Goal: Information Seeking & Learning: Learn about a topic

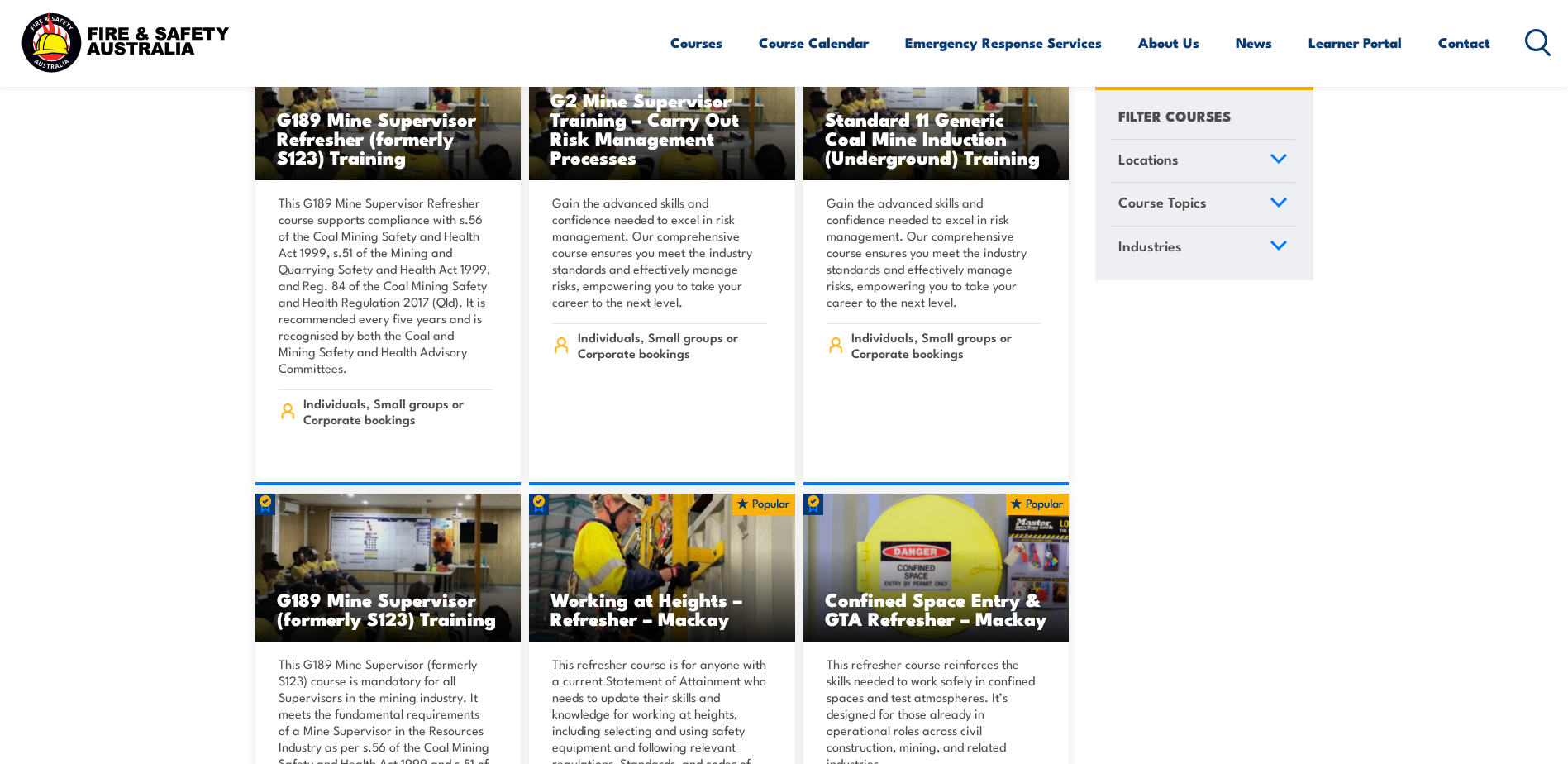
scroll to position [496, 0]
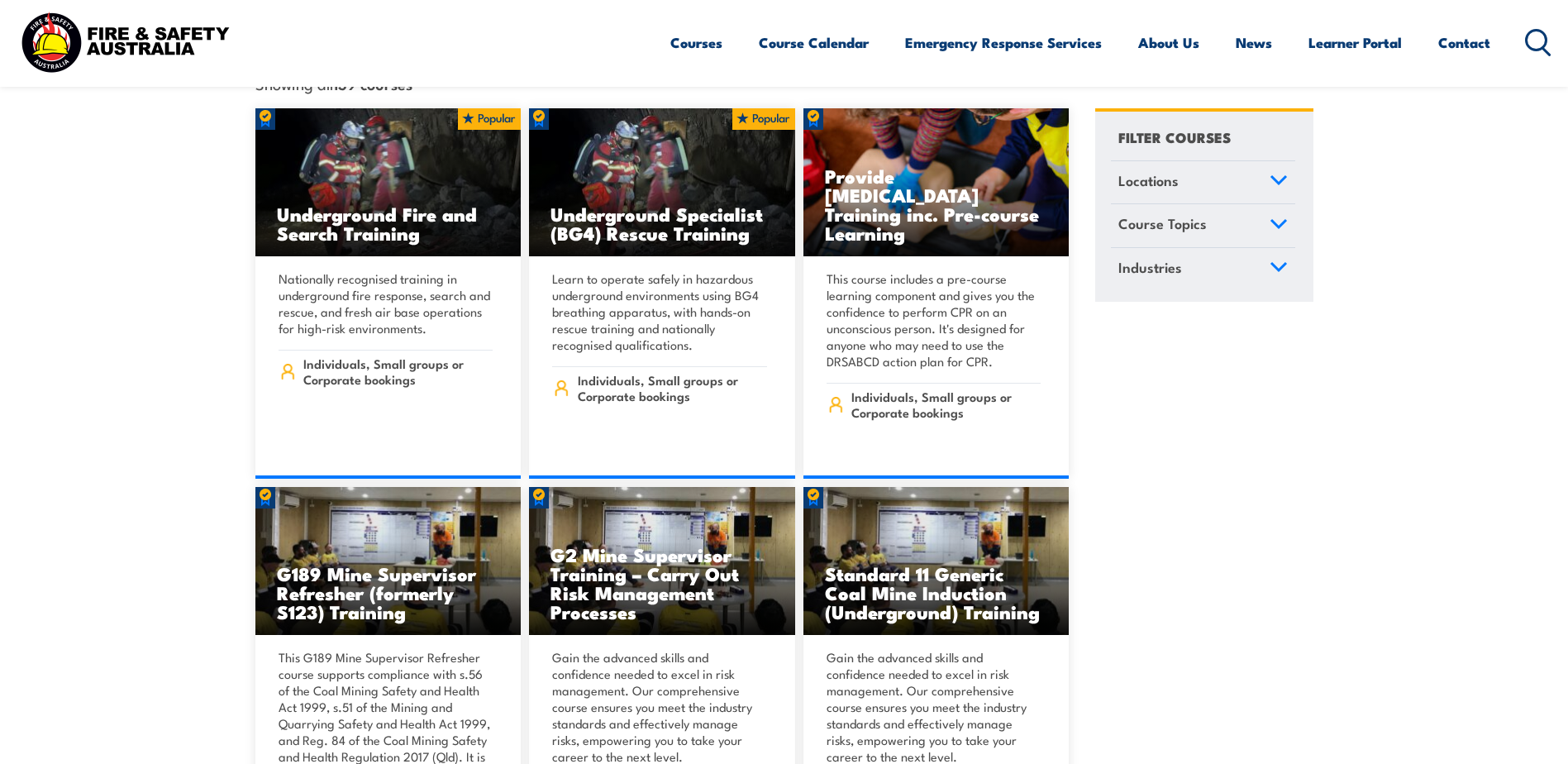
click at [1129, 169] on span "Locations" at bounding box center [1148, 180] width 60 height 23
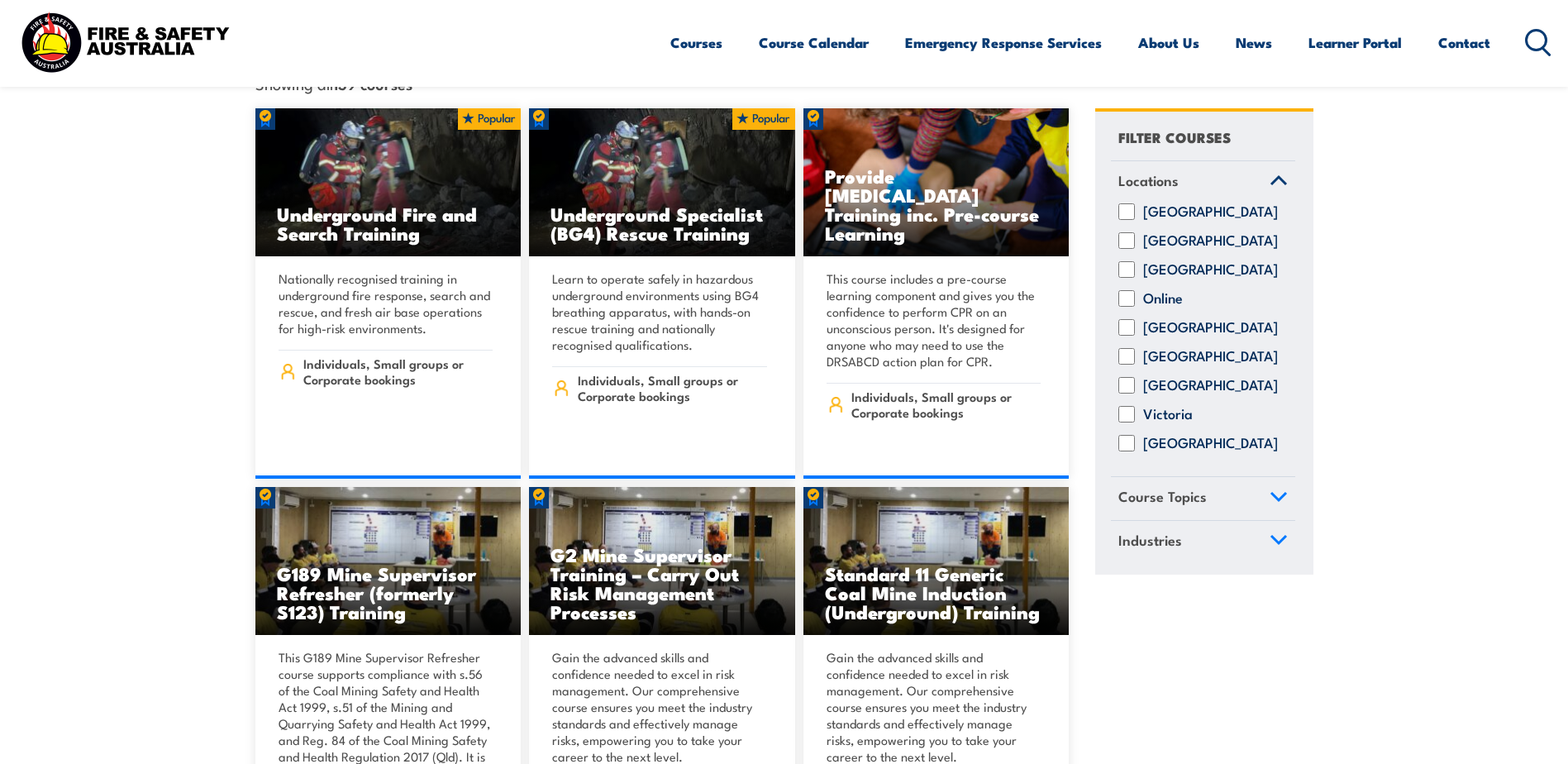
click at [1126, 445] on div "[GEOGRAPHIC_DATA] [GEOGRAPHIC_DATA] [GEOGRAPHIC_DATA] Online [GEOGRAPHIC_DATA] …" at bounding box center [1203, 339] width 184 height 273
click at [1134, 438] on input "[GEOGRAPHIC_DATA]" at bounding box center [1127, 443] width 17 height 17
checkbox input "true"
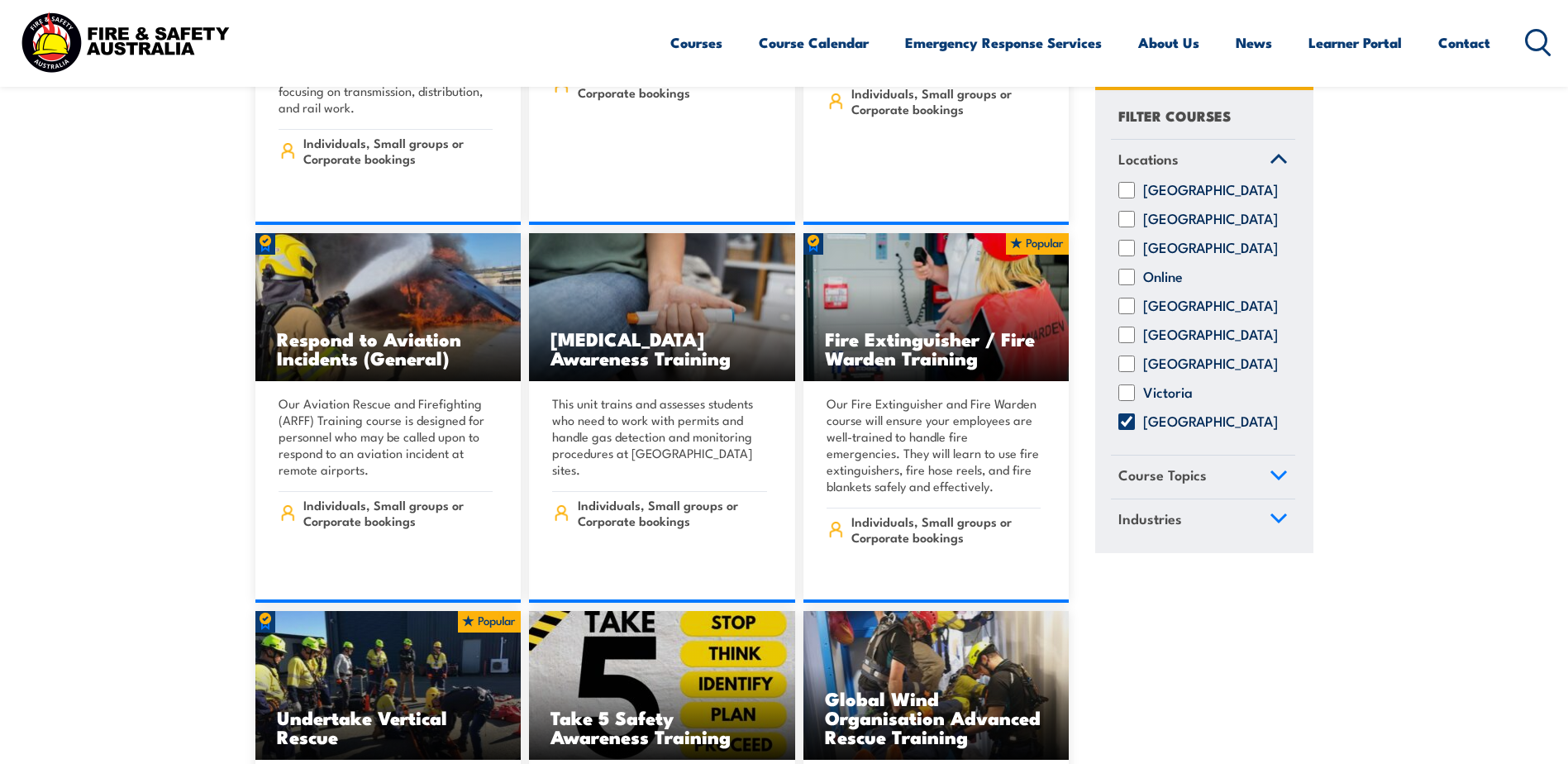
scroll to position [3307, 0]
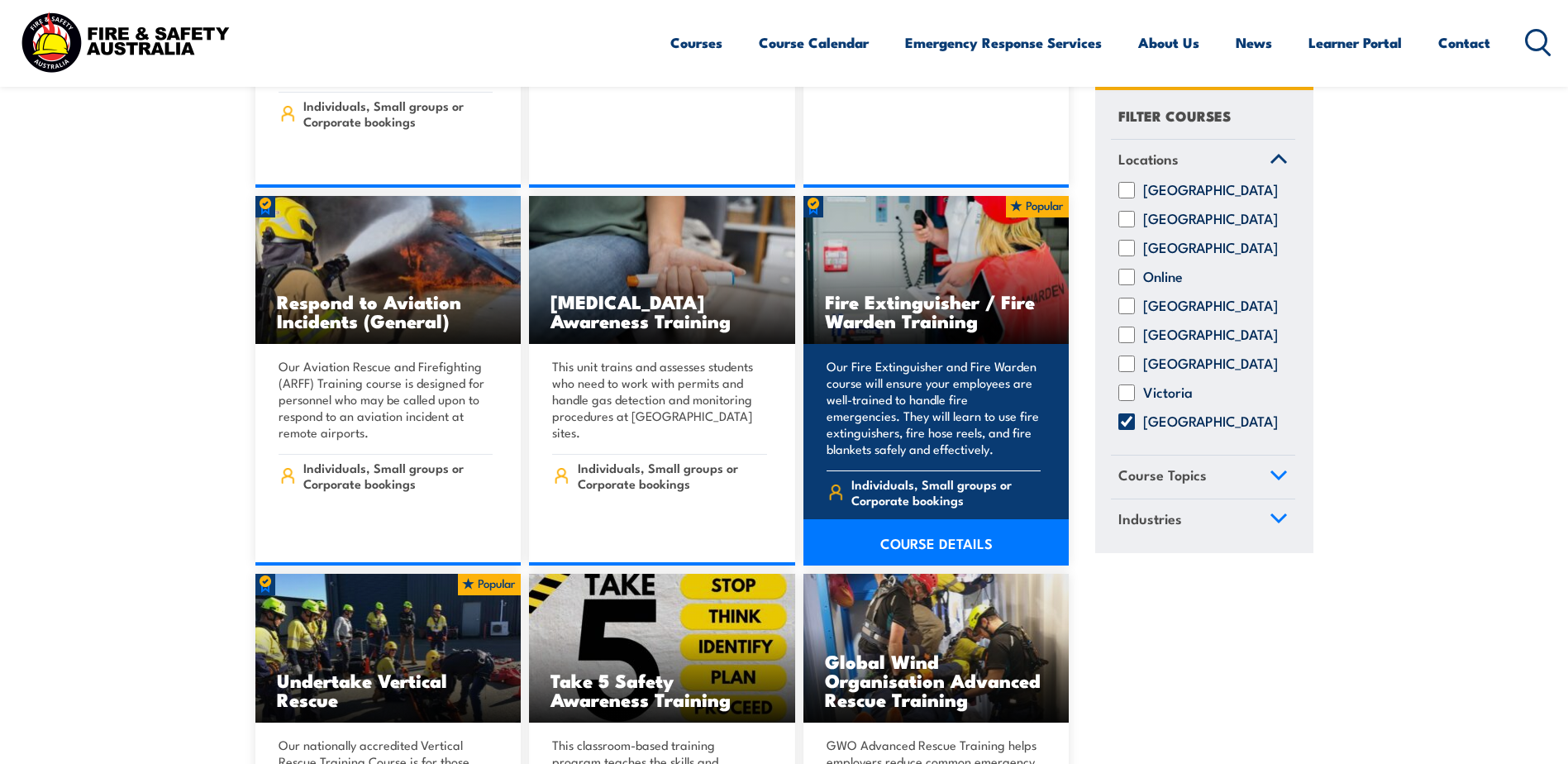
click at [911, 524] on link "COURSE DETAILS" at bounding box center [936, 542] width 266 height 47
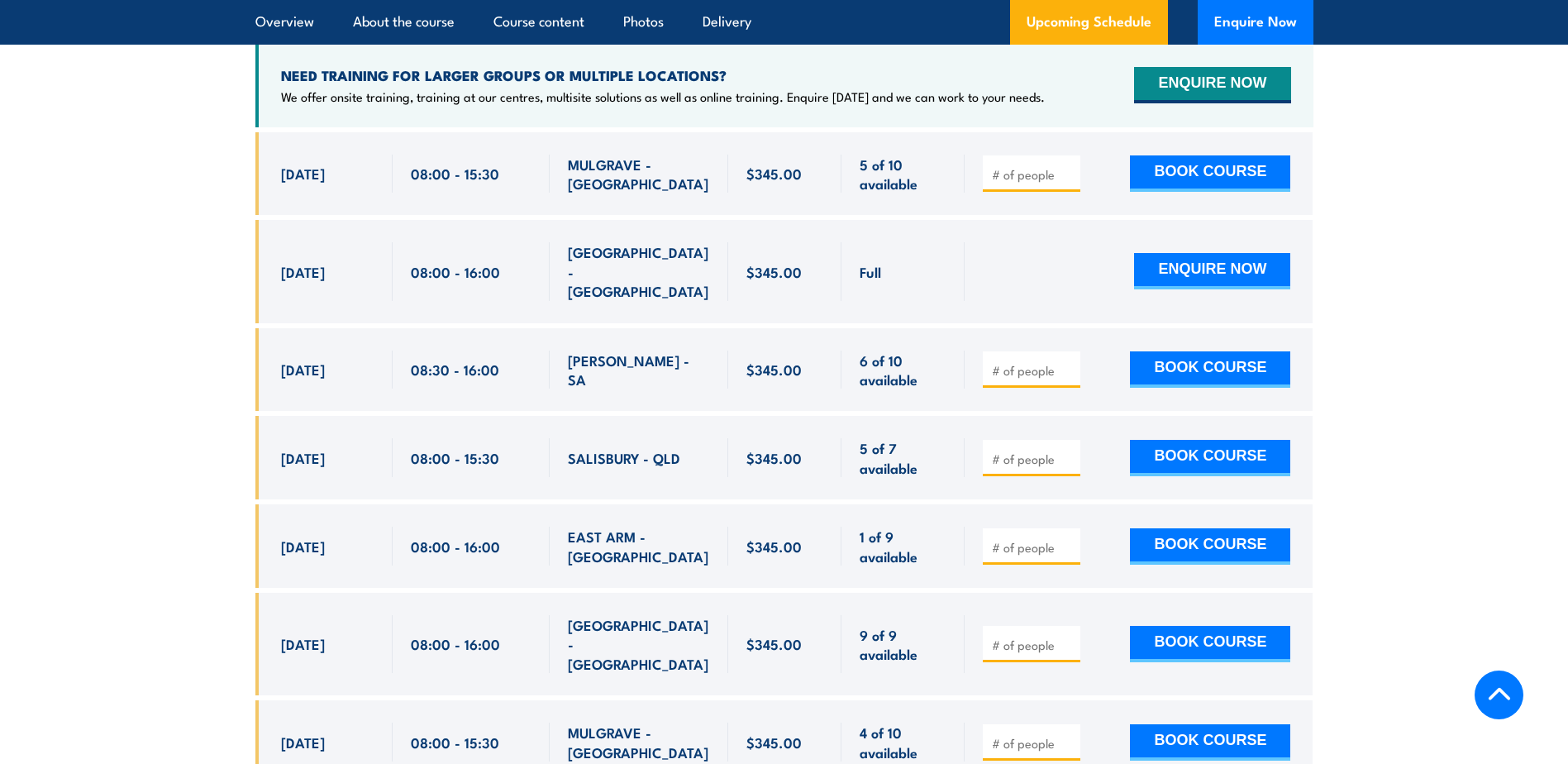
scroll to position [2480, 0]
